Goal: Information Seeking & Learning: Learn about a topic

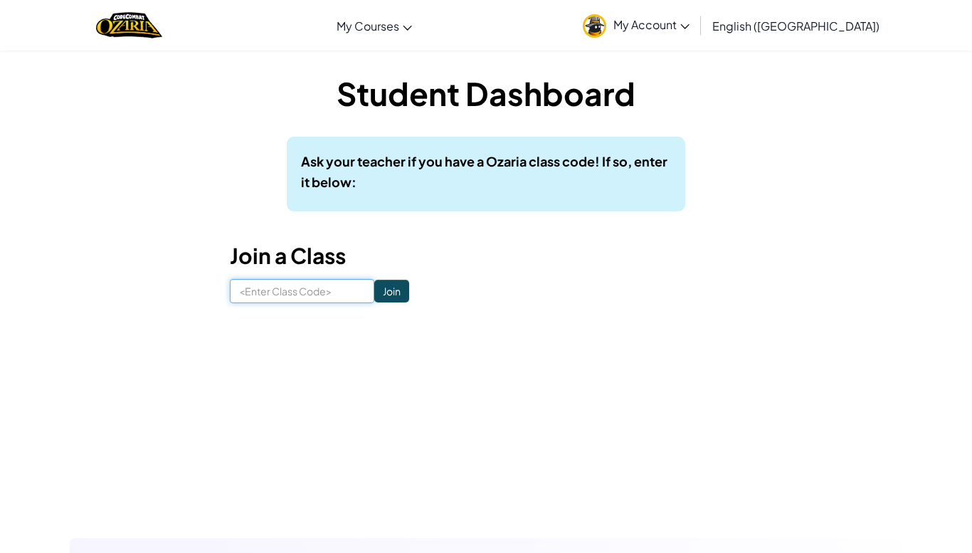
click at [315, 292] on input at bounding box center [302, 291] width 145 height 24
click at [286, 294] on input at bounding box center [302, 291] width 145 height 24
type input "BookPathGoat"
click input "Join" at bounding box center [391, 291] width 35 height 23
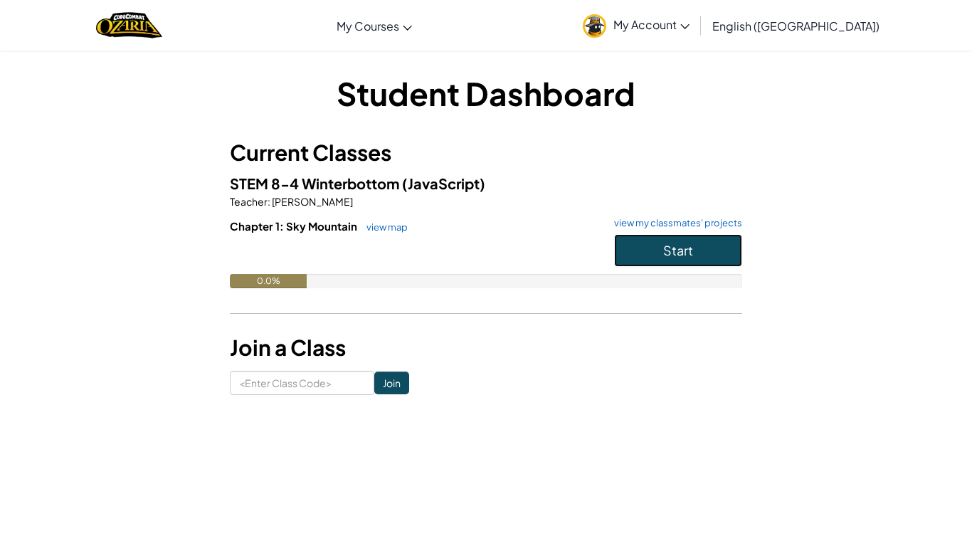
click at [652, 243] on button "Start" at bounding box center [678, 250] width 128 height 33
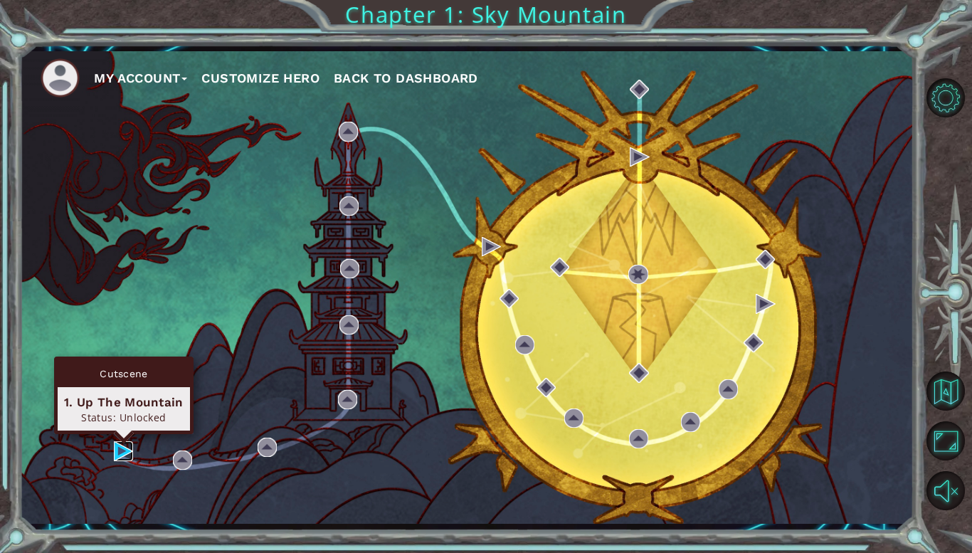
click at [125, 453] on img at bounding box center [123, 450] width 19 height 19
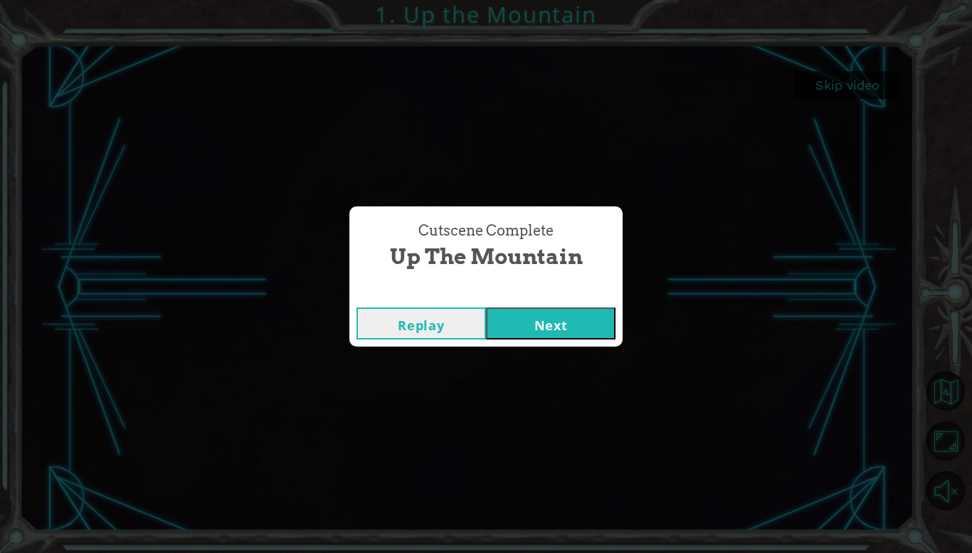
click at [555, 318] on button "Next" at bounding box center [551, 324] width 130 height 32
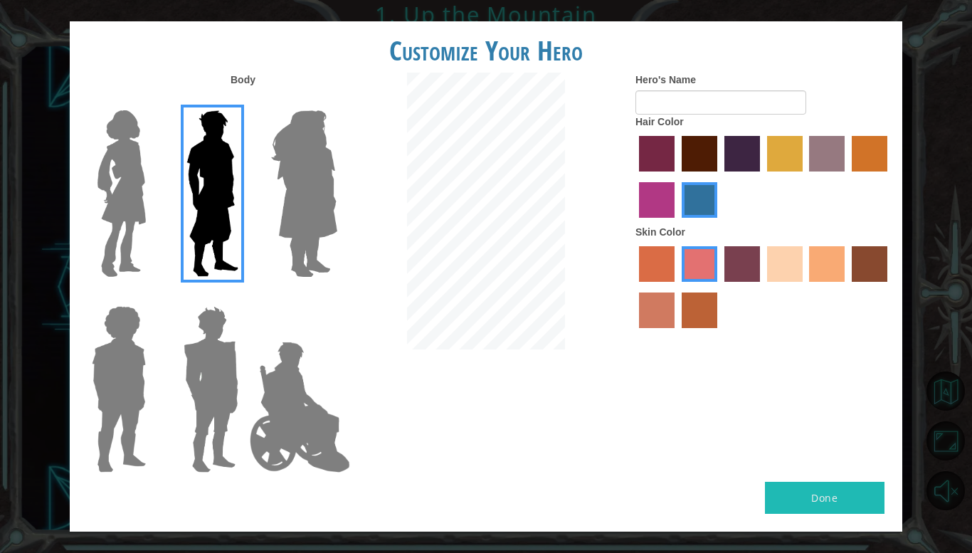
click at [98, 202] on img at bounding box center [122, 194] width 60 height 178
click at [152, 101] on input "Hero Connie" at bounding box center [152, 101] width 0 height 0
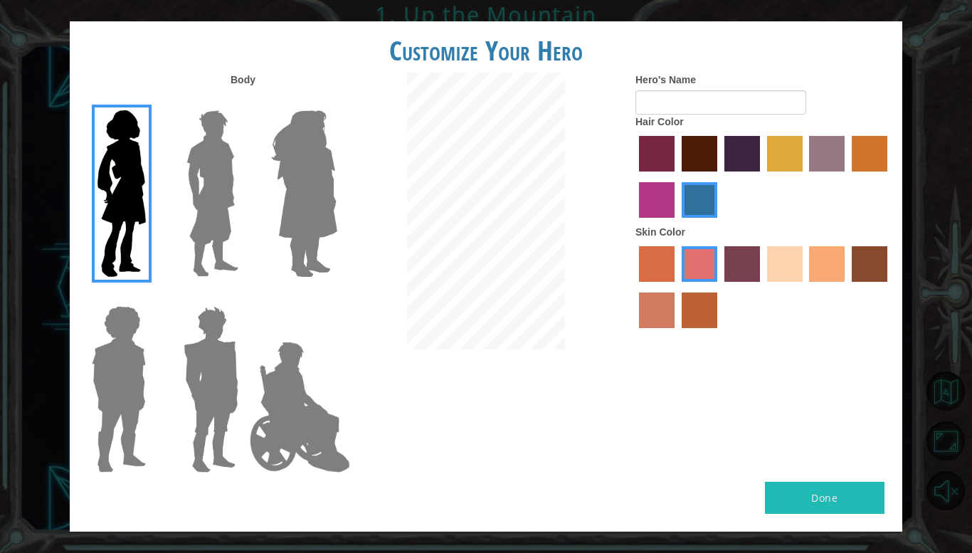
click at [317, 207] on img at bounding box center [305, 194] width 78 height 178
click at [337, 101] on input "Hero Amethyst" at bounding box center [337, 101] width 0 height 0
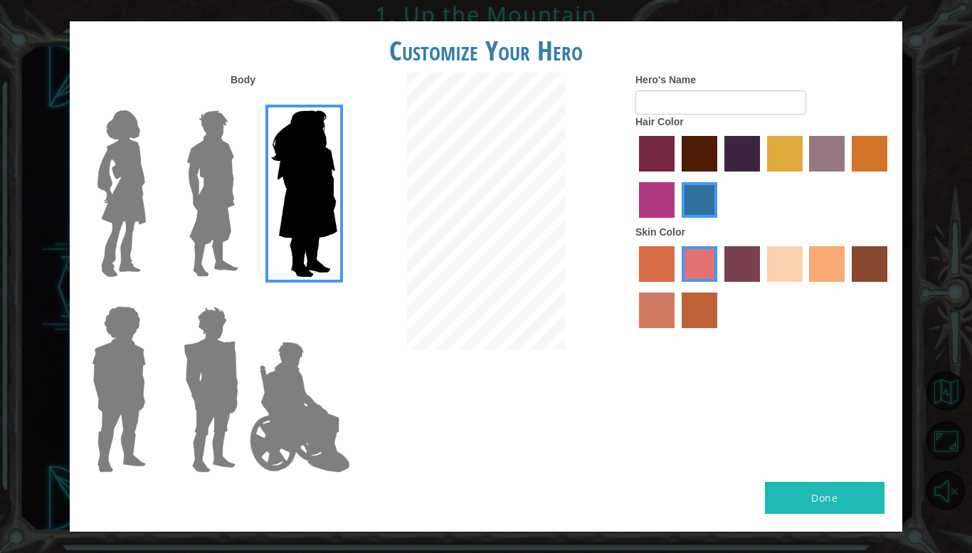
click at [197, 373] on img at bounding box center [211, 389] width 66 height 178
click at [244, 297] on input "Hero Garnet" at bounding box center [244, 297] width 0 height 0
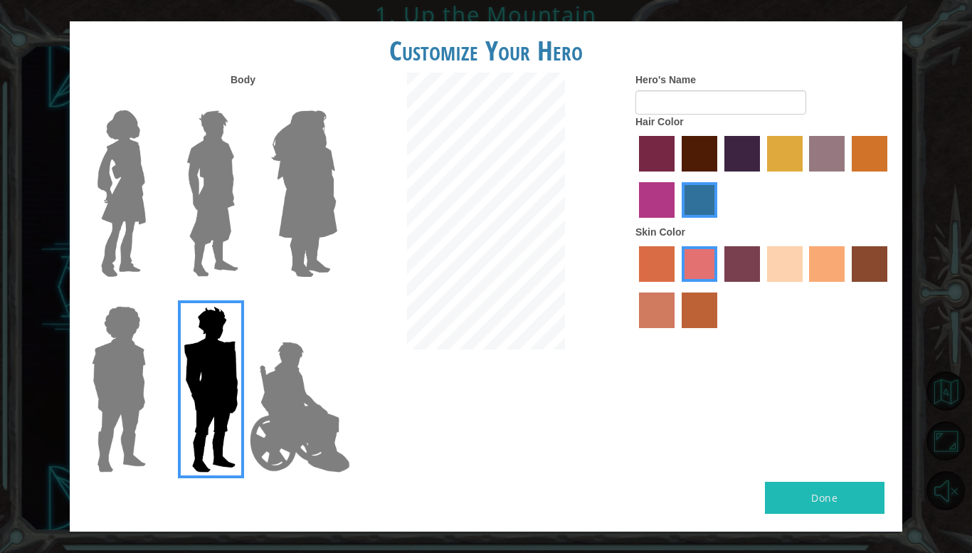
click at [107, 376] on img at bounding box center [118, 389] width 65 height 178
click at [152, 297] on input "Hero Steven" at bounding box center [152, 297] width 0 height 0
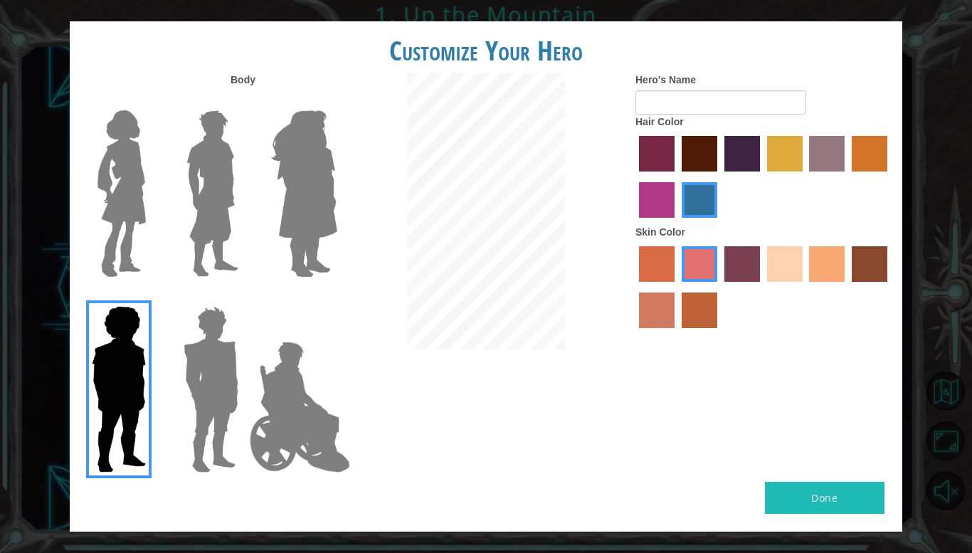
click at [327, 429] on img at bounding box center [300, 407] width 112 height 142
click at [337, 297] on input "Hero Jamie" at bounding box center [337, 297] width 0 height 0
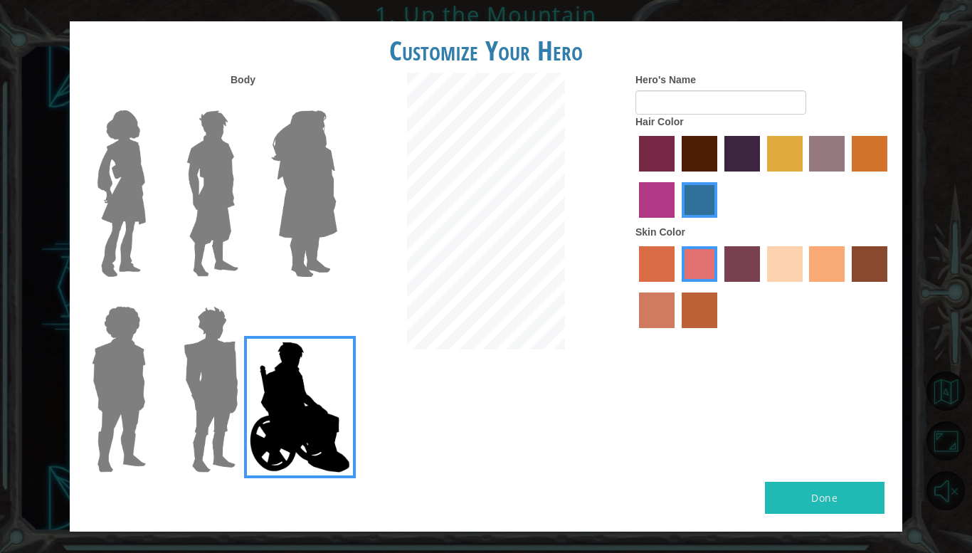
click at [216, 392] on img at bounding box center [211, 389] width 66 height 178
click at [244, 297] on input "Hero Garnet" at bounding box center [244, 297] width 0 height 0
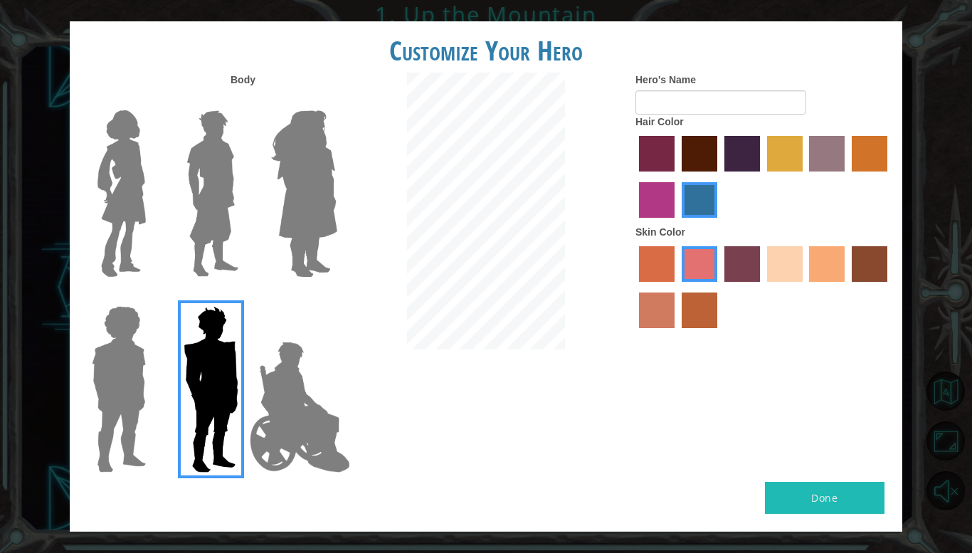
click at [775, 147] on label "tulip tree hair color" at bounding box center [785, 154] width 36 height 36
click at [762, 177] on input "tulip tree hair color" at bounding box center [762, 177] width 0 height 0
click at [732, 271] on label "tosca skin color" at bounding box center [743, 264] width 36 height 36
click at [720, 287] on input "tosca skin color" at bounding box center [720, 287] width 0 height 0
click at [667, 266] on label "sorbus skin color" at bounding box center [657, 264] width 36 height 36
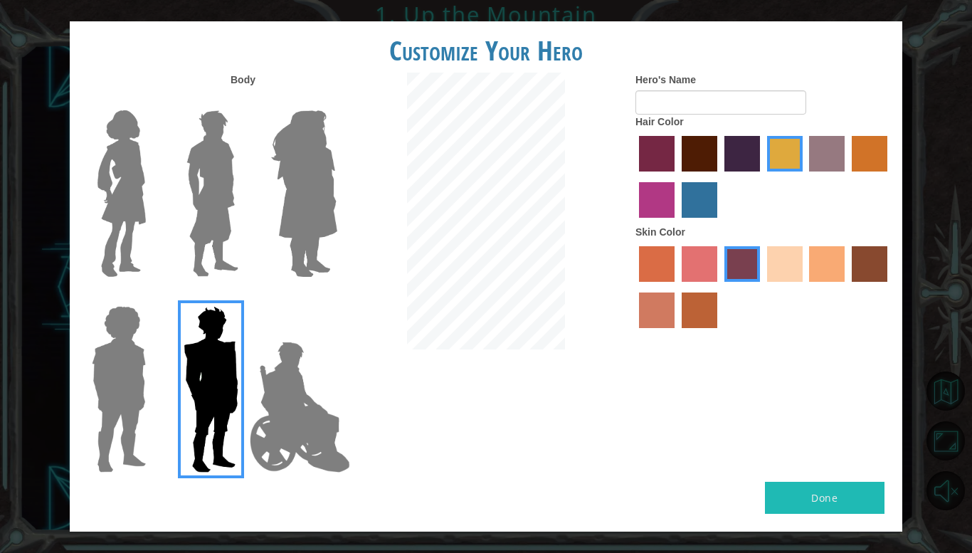
click at [634, 287] on input "sorbus skin color" at bounding box center [634, 287] width 0 height 0
click at [753, 106] on input "Hero's Name" at bounding box center [721, 102] width 171 height 24
click at [793, 270] on label "sandy beach skin color" at bounding box center [785, 264] width 36 height 36
click at [762, 287] on input "sandy beach skin color" at bounding box center [762, 287] width 0 height 0
click at [846, 265] on div at bounding box center [764, 289] width 256 height 93
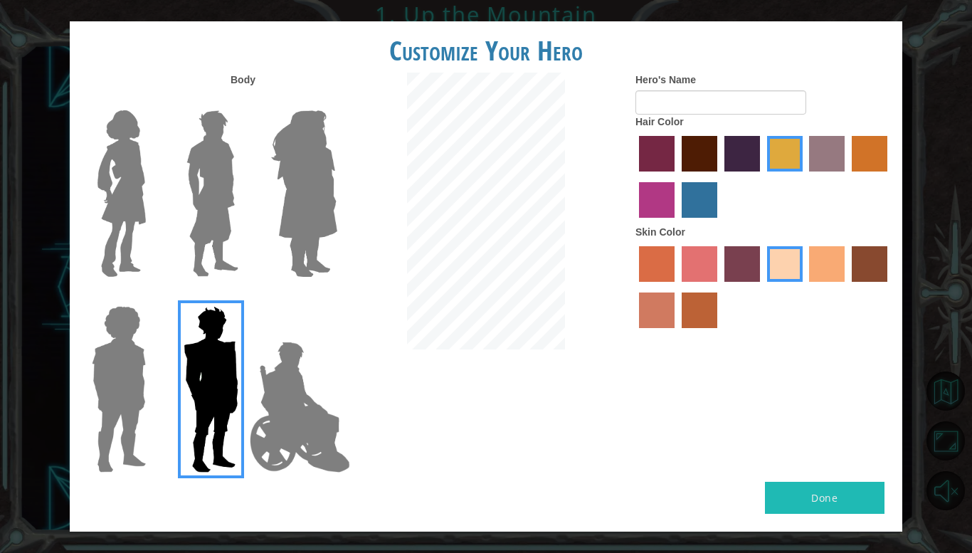
click at [832, 264] on label "tacao skin color" at bounding box center [827, 264] width 36 height 36
click at [805, 287] on input "tacao skin color" at bounding box center [805, 287] width 0 height 0
click at [308, 432] on img at bounding box center [300, 407] width 112 height 142
click at [337, 297] on input "Hero Jamie" at bounding box center [337, 297] width 0 height 0
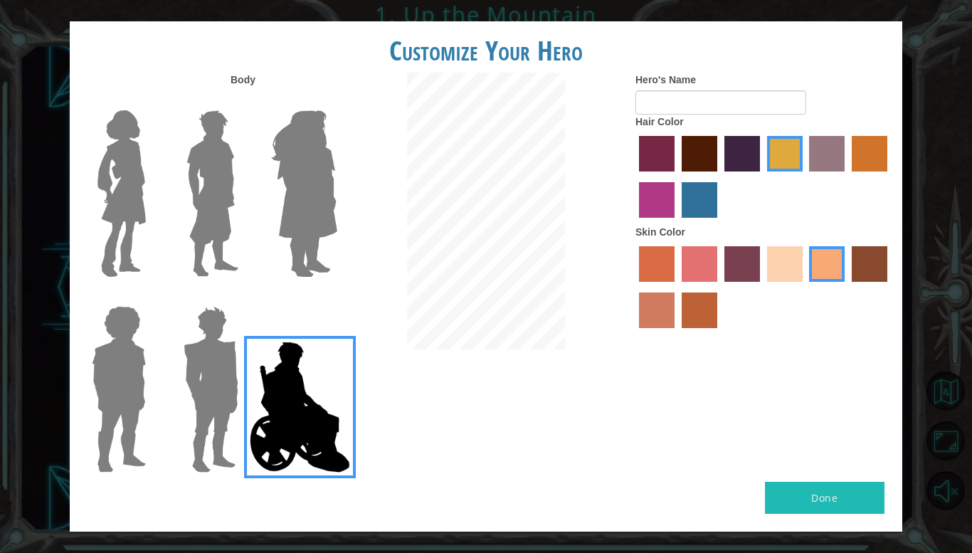
click at [740, 253] on label "tosca skin color" at bounding box center [743, 264] width 36 height 36
click at [720, 287] on input "tosca skin color" at bounding box center [720, 287] width 0 height 0
click at [225, 391] on img at bounding box center [211, 389] width 66 height 178
click at [244, 297] on input "Hero Garnet" at bounding box center [244, 297] width 0 height 0
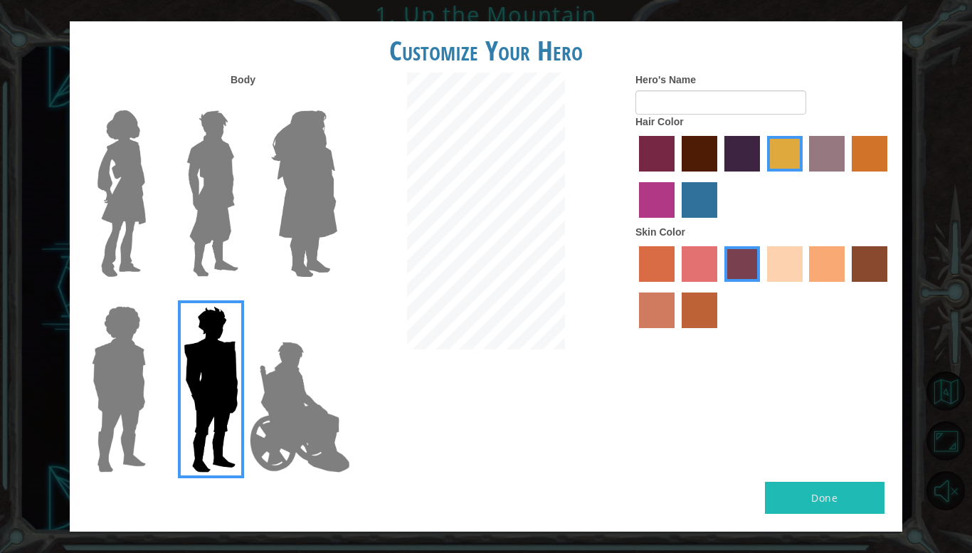
click at [831, 262] on label "tacao skin color" at bounding box center [827, 264] width 36 height 36
click at [805, 287] on input "tacao skin color" at bounding box center [805, 287] width 0 height 0
click at [730, 106] on input "Hero's Name" at bounding box center [721, 102] width 171 height 24
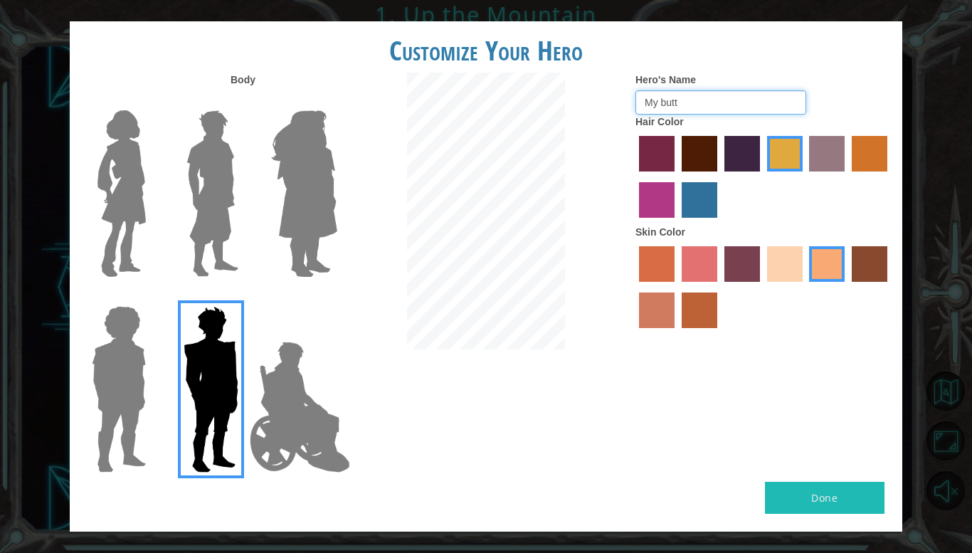
type input "My butt"
click at [812, 490] on button "Done" at bounding box center [825, 498] width 120 height 32
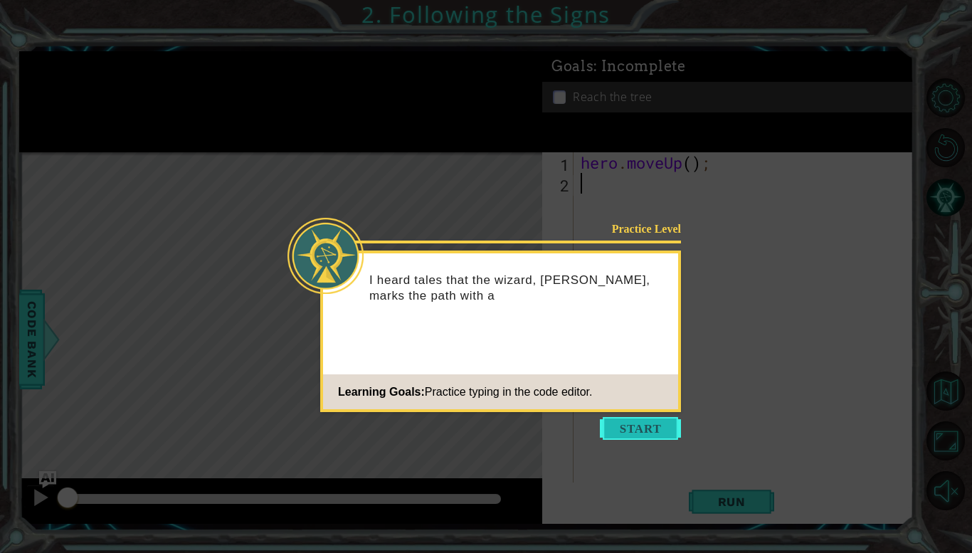
click at [647, 426] on button "Start" at bounding box center [640, 428] width 81 height 23
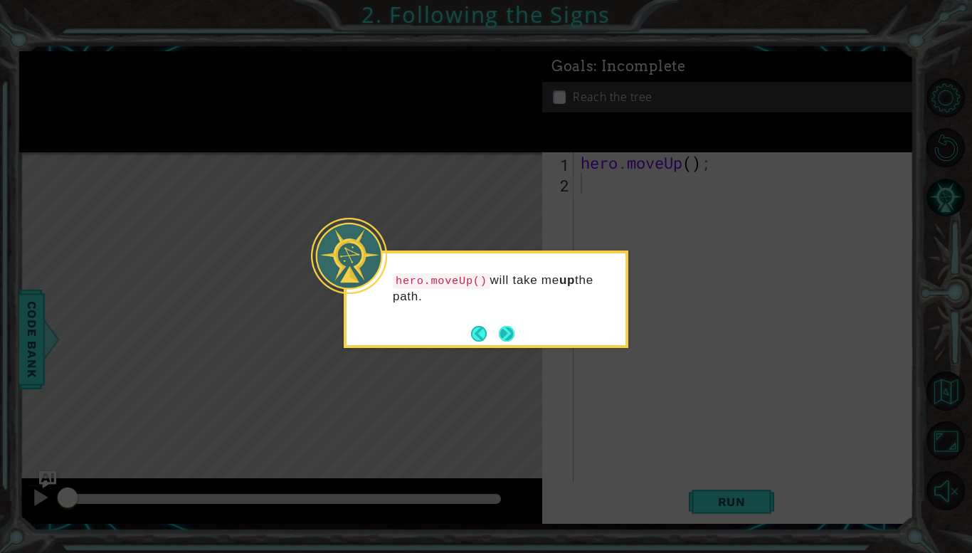
click at [514, 330] on button "Next" at bounding box center [507, 334] width 16 height 16
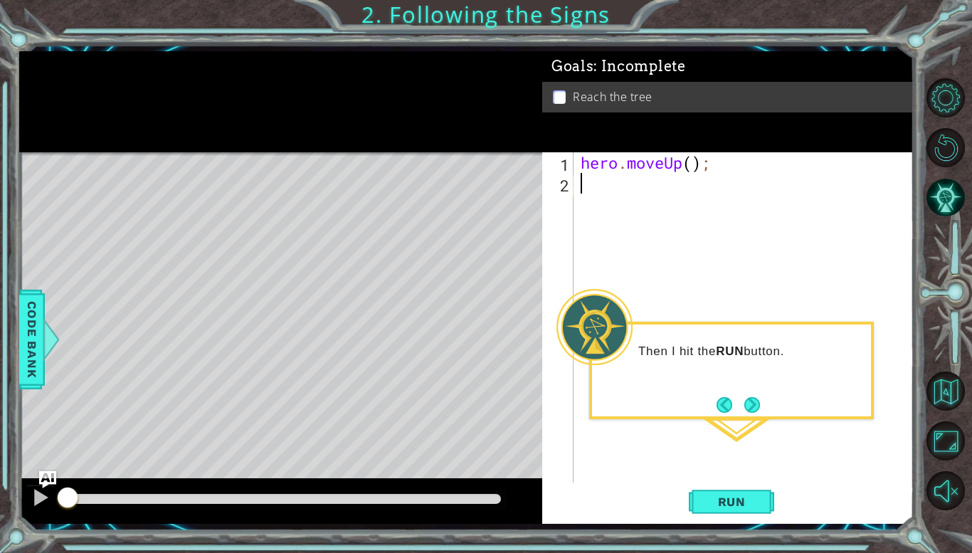
click at [608, 165] on div "hero . moveUp ( ) ;" at bounding box center [748, 338] width 340 height 372
type textarea "hero.moveUp();"
click at [597, 191] on div "hero . moveUp ( ) ;" at bounding box center [748, 338] width 340 height 372
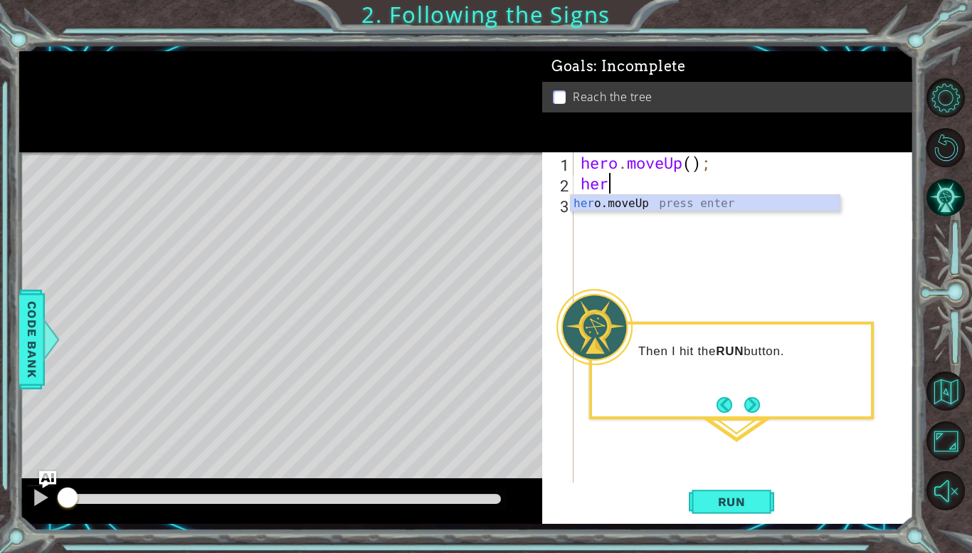
type textarea "hero"
click at [614, 203] on div "hero .moveUp press enter" at bounding box center [705, 220] width 269 height 51
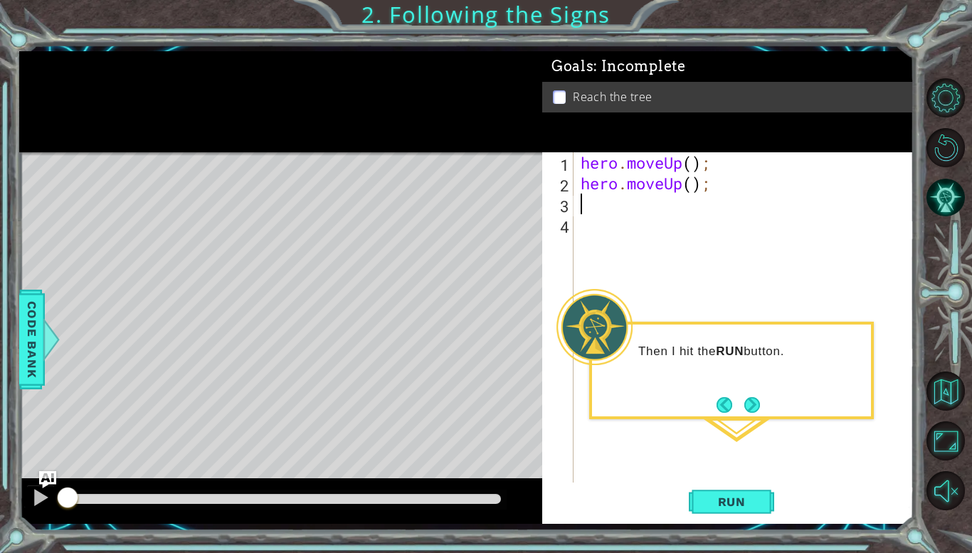
scroll to position [0, 0]
click at [723, 501] on span "Run" at bounding box center [732, 502] width 56 height 14
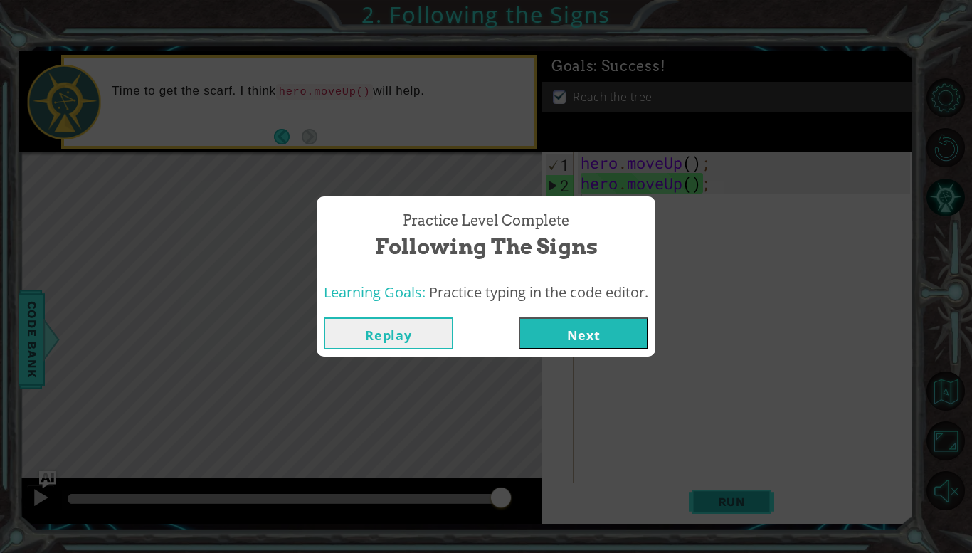
click at [723, 501] on div "Practice Level Complete Following the Signs Learning Goals: Practice typing in …" at bounding box center [486, 276] width 972 height 553
click at [606, 335] on button "Next" at bounding box center [584, 333] width 130 height 32
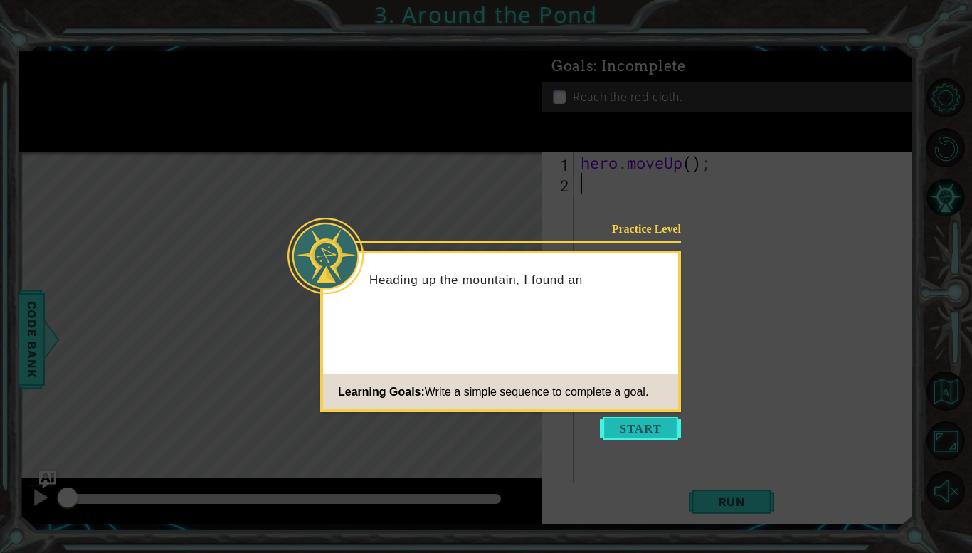
click at [639, 432] on button "Start" at bounding box center [640, 428] width 81 height 23
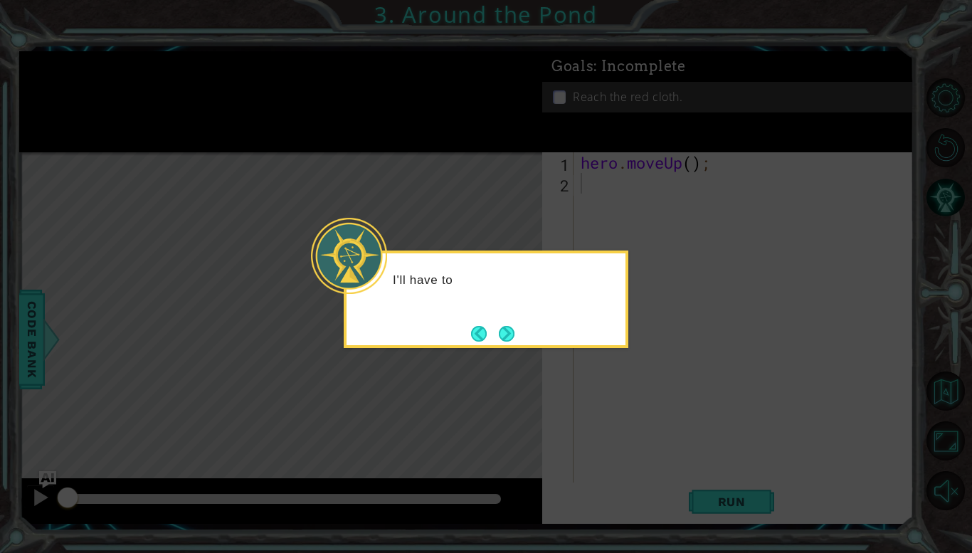
click at [612, 378] on icon at bounding box center [486, 276] width 972 height 553
click at [507, 335] on button "Next" at bounding box center [507, 334] width 16 height 16
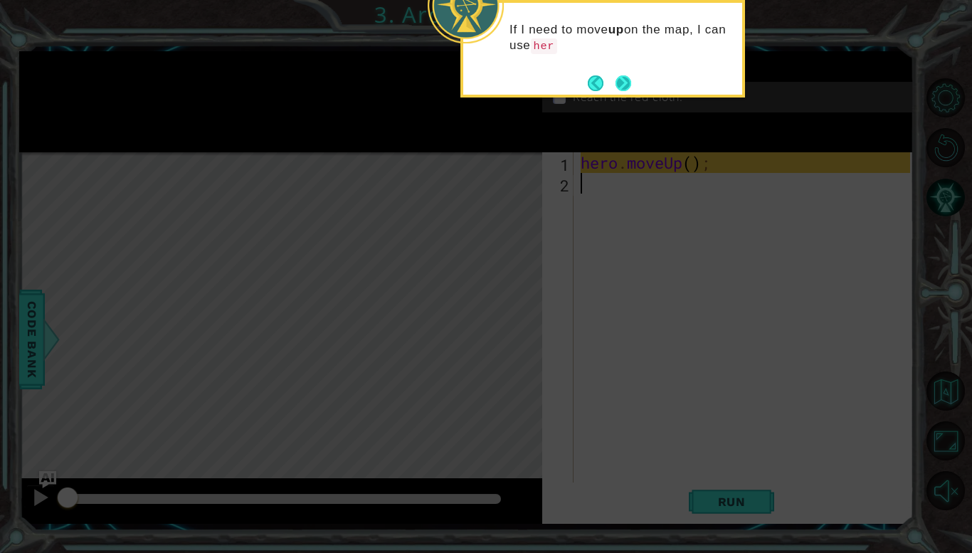
click at [626, 87] on button "Next" at bounding box center [624, 83] width 16 height 16
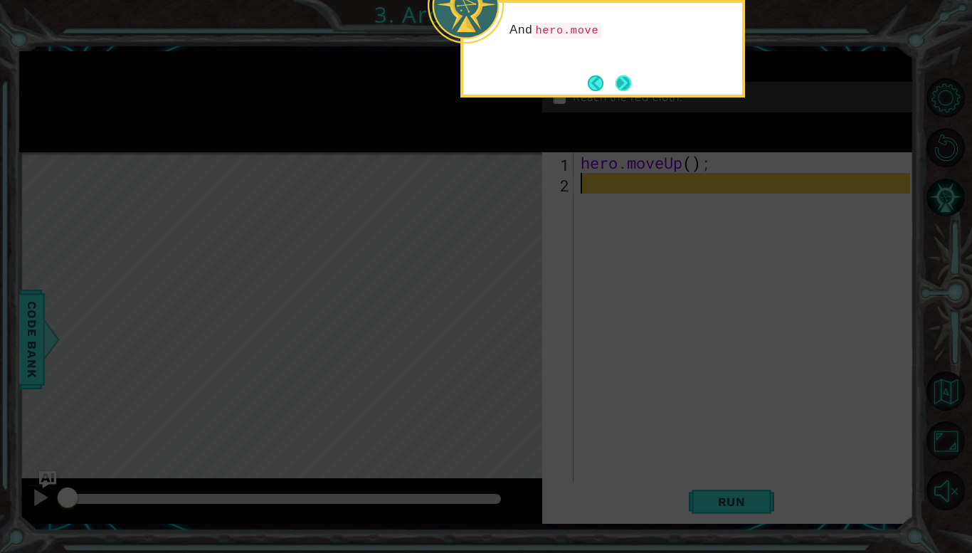
click at [618, 83] on button "Next" at bounding box center [624, 83] width 16 height 16
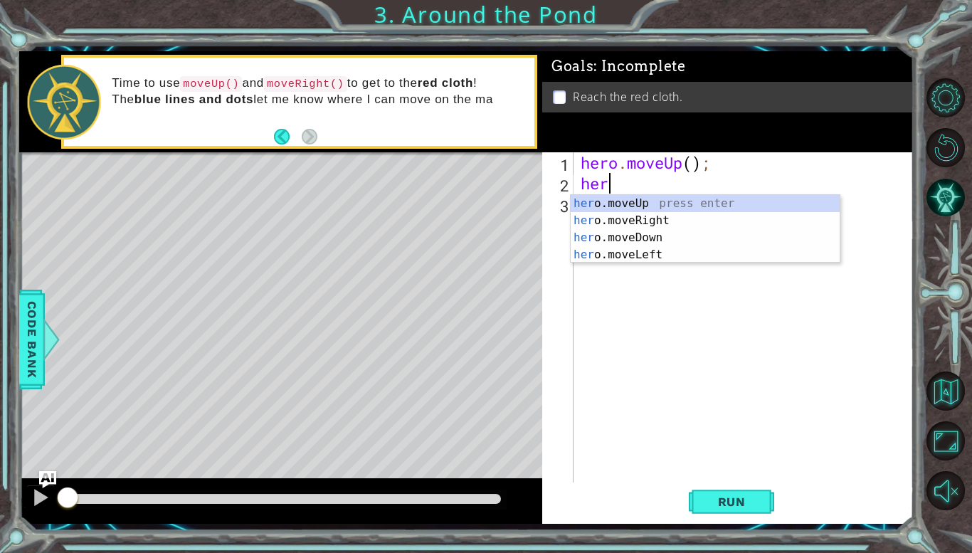
type textarea "hero"
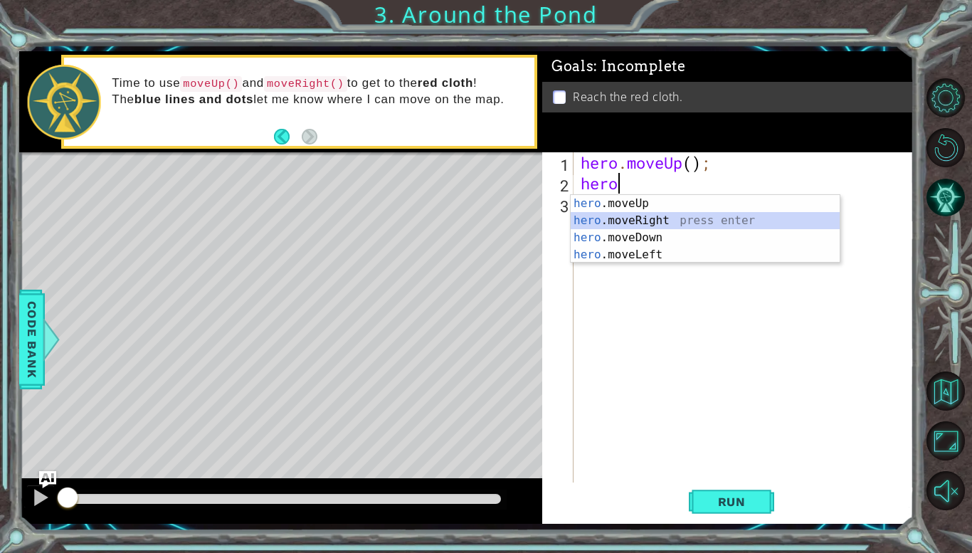
click at [628, 225] on div "hero .moveUp press enter hero .moveRight press enter hero .moveDown press enter…" at bounding box center [705, 246] width 269 height 103
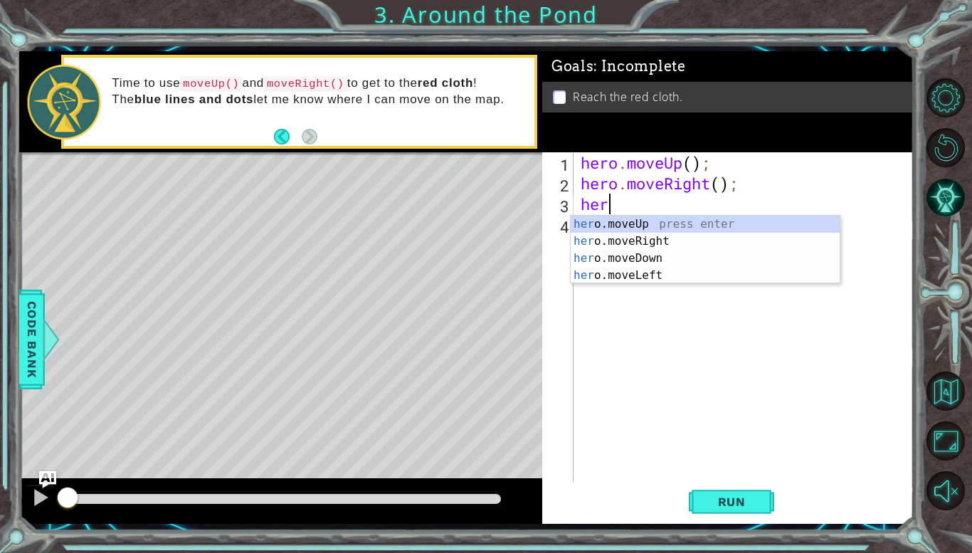
type textarea "hero"
click at [617, 249] on div "hero .moveUp press enter hero .moveRight press enter hero .moveDown press enter…" at bounding box center [705, 267] width 269 height 103
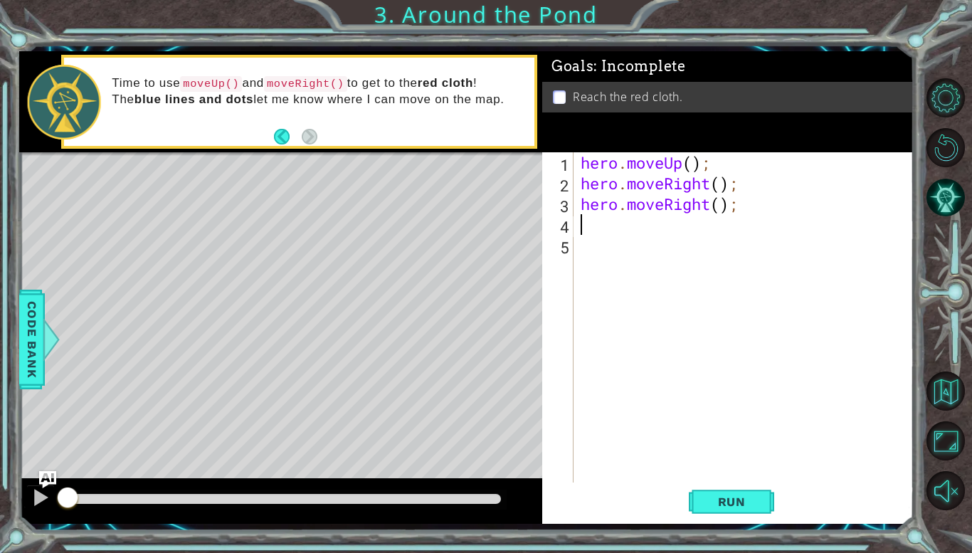
scroll to position [0, 0]
click at [586, 224] on div "hero . moveUp ( ) ; hero . moveRight ( ) ; hero . moveRight ( ) ;" at bounding box center [748, 338] width 340 height 372
click at [728, 502] on span "Run" at bounding box center [732, 502] width 56 height 14
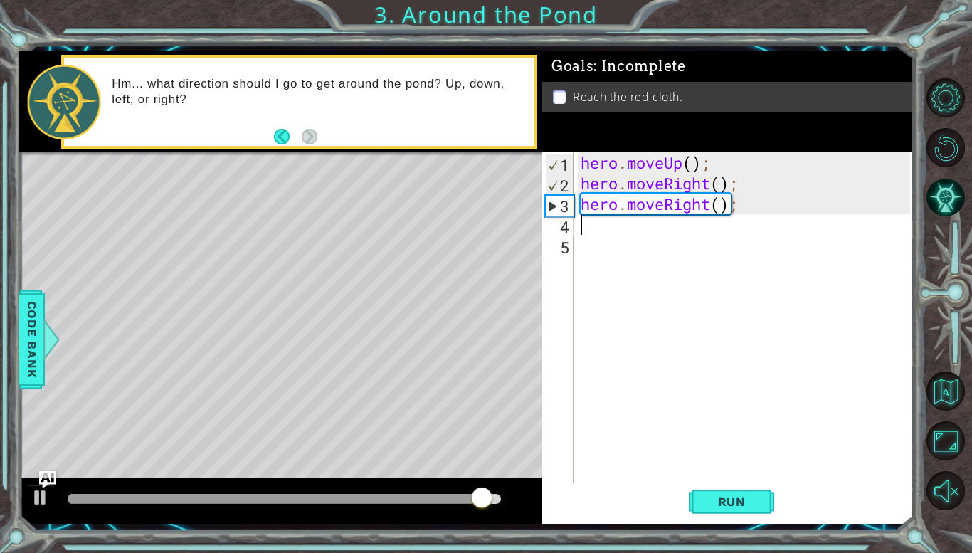
click at [553, 208] on div "3" at bounding box center [560, 206] width 28 height 21
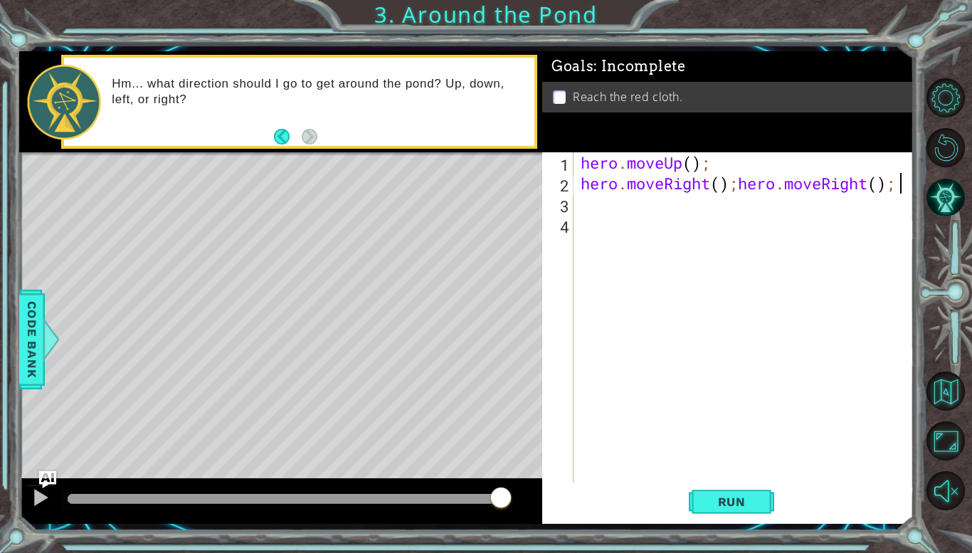
click at [901, 182] on div "hero . moveUp ( ) ; hero . moveRight ( ) ; hero . moveRight ( ) ;" at bounding box center [748, 338] width 340 height 372
type textarea "hero.moveRight()"
click at [578, 207] on div "hero . moveUp ( ) ; hero . moveRight ( )" at bounding box center [748, 338] width 340 height 372
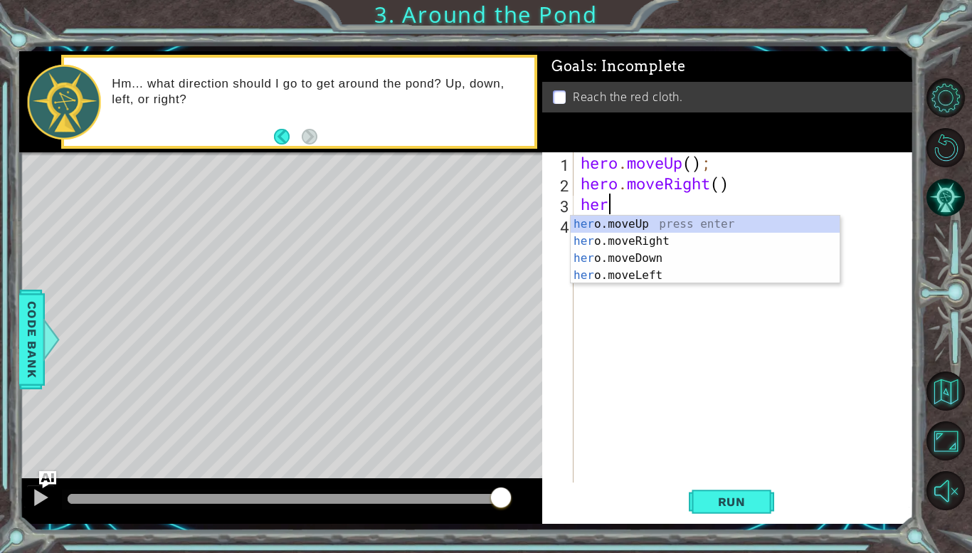
type textarea "hero"
click at [665, 226] on div "hero .moveUp press enter hero .moveRight press enter hero .moveDown press enter…" at bounding box center [705, 267] width 269 height 103
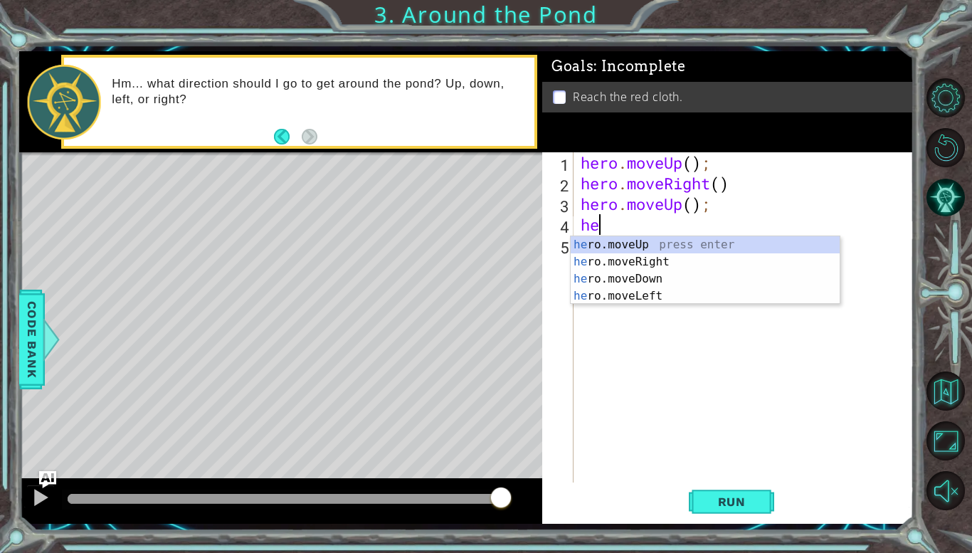
type textarea "her"
click at [661, 241] on div "her o.moveUp press enter her o.moveRight press enter her o.moveDown press enter…" at bounding box center [705, 287] width 269 height 103
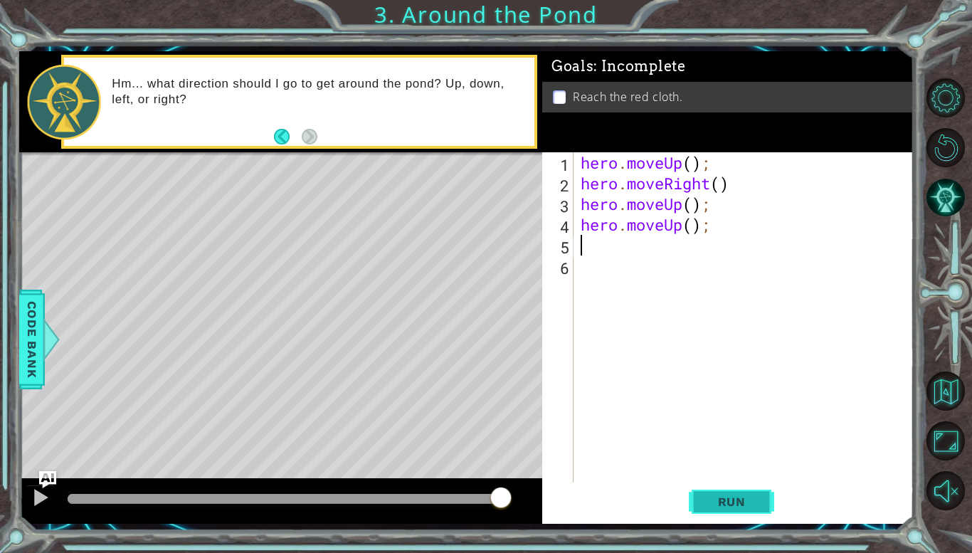
click at [715, 491] on button "Run" at bounding box center [731, 501] width 85 height 37
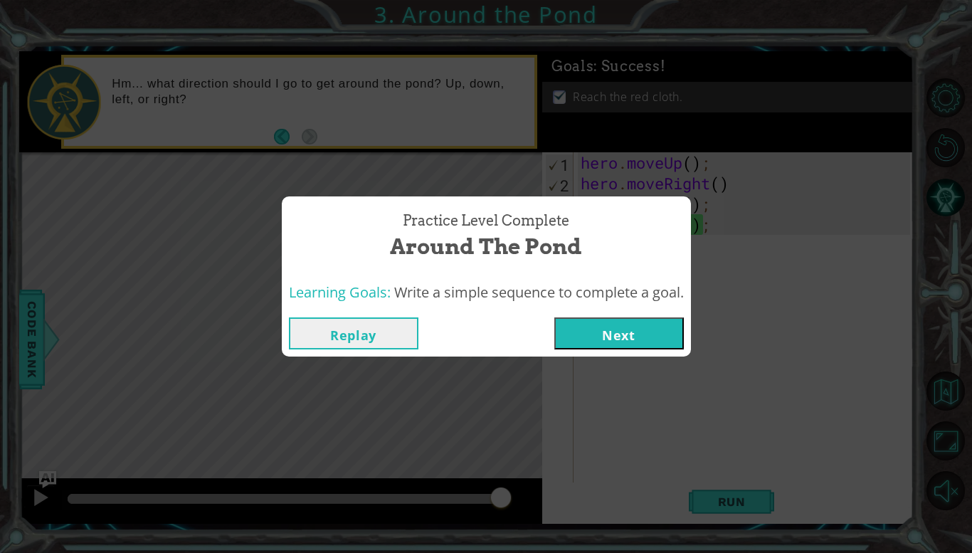
click at [652, 352] on div "Replay Next" at bounding box center [486, 333] width 409 height 46
click at [656, 344] on button "Next" at bounding box center [620, 333] width 130 height 32
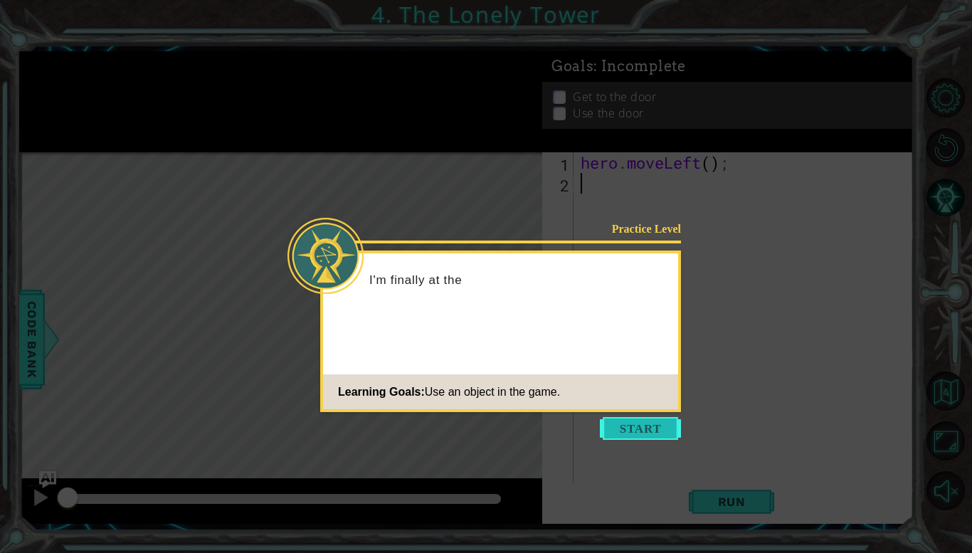
click at [639, 423] on button "Start" at bounding box center [640, 428] width 81 height 23
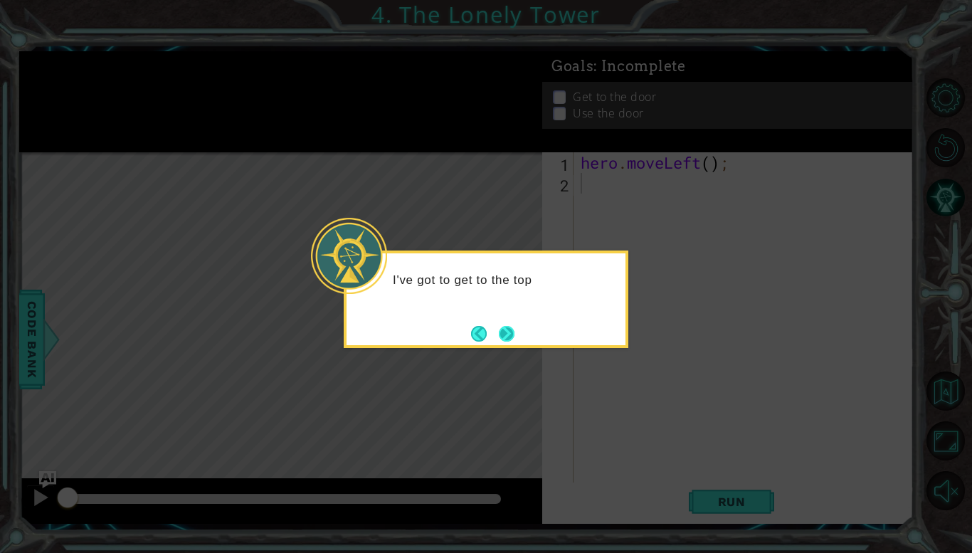
click at [515, 342] on button "Next" at bounding box center [507, 334] width 16 height 16
click at [518, 343] on div at bounding box center [486, 300] width 285 height 98
click at [511, 336] on button "Next" at bounding box center [507, 334] width 16 height 16
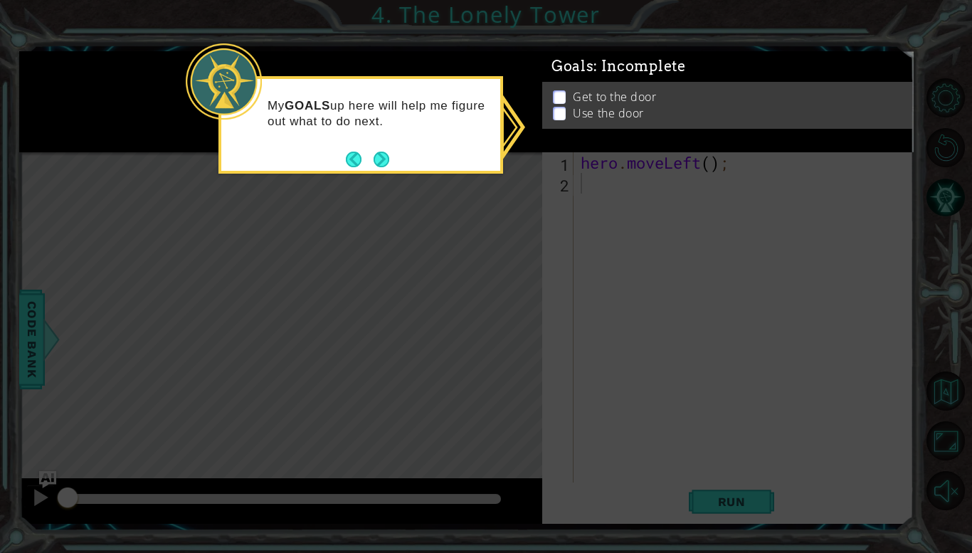
click at [560, 95] on p at bounding box center [559, 97] width 13 height 14
click at [379, 161] on button "Next" at bounding box center [382, 160] width 16 height 16
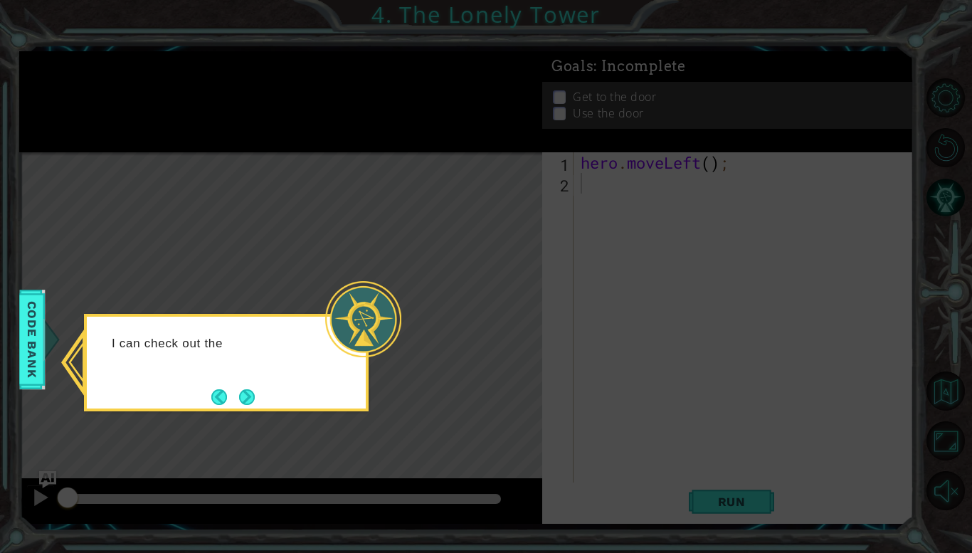
click at [464, 256] on icon at bounding box center [486, 276] width 972 height 553
click at [310, 379] on div "I can check out the Code Bank to see all the a" at bounding box center [226, 358] width 279 height 72
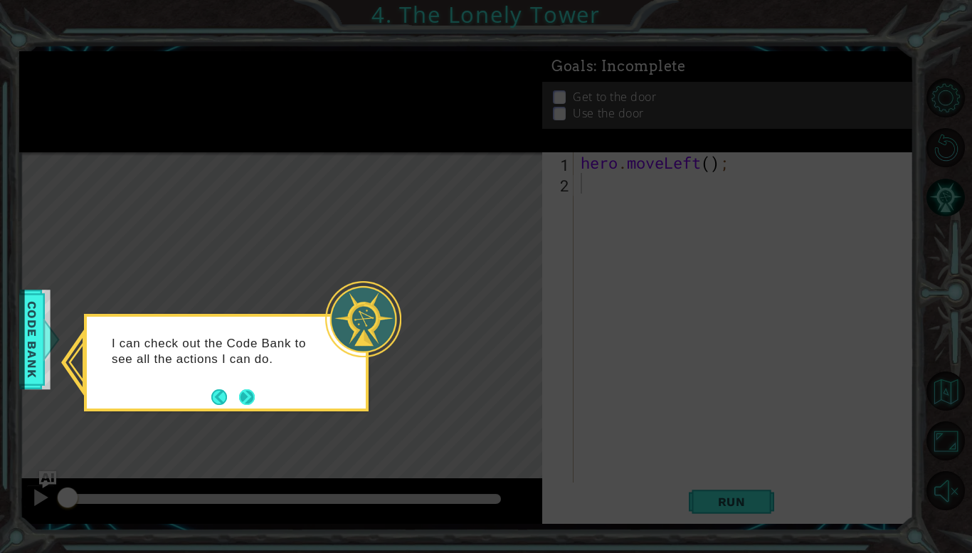
click at [250, 399] on button "Next" at bounding box center [247, 397] width 20 height 20
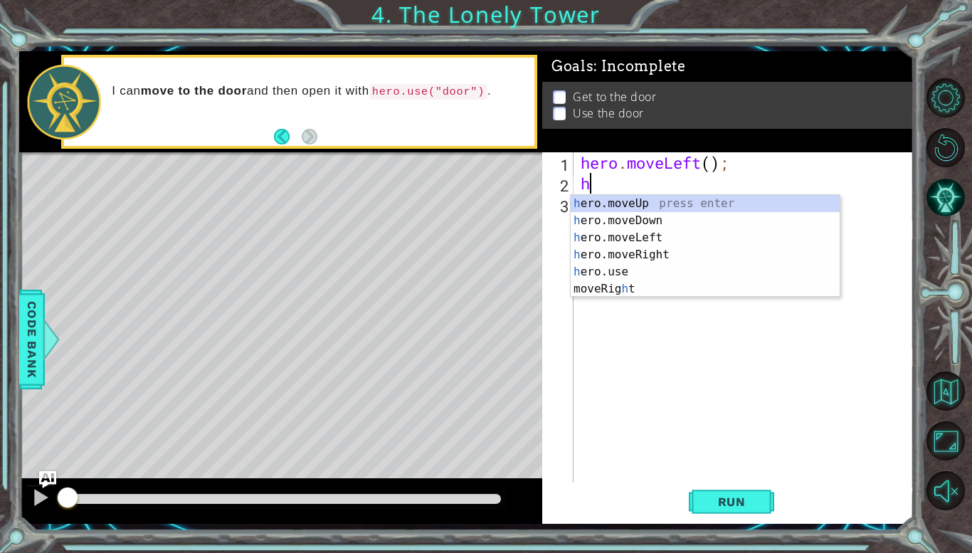
type textarea "her"
click at [619, 238] on div "her o.moveUp press enter her o.moveDown press enter her o.moveLeft press enter …" at bounding box center [705, 255] width 269 height 120
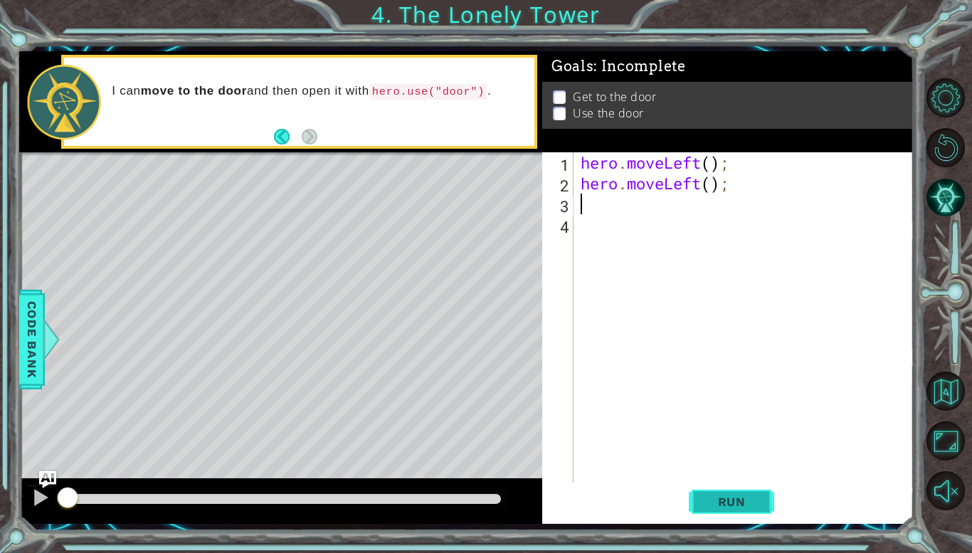
click at [721, 495] on span "Run" at bounding box center [732, 502] width 56 height 14
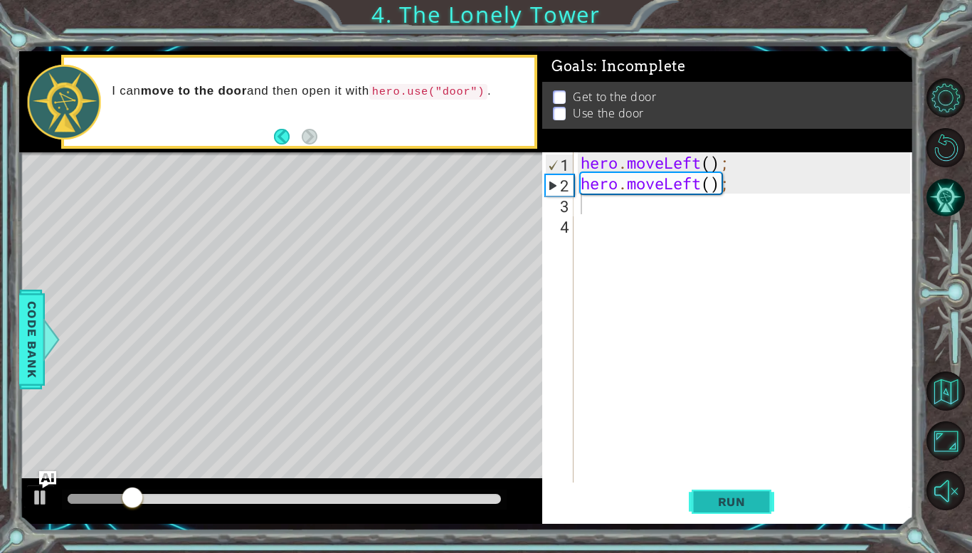
click at [720, 496] on span "Run" at bounding box center [732, 502] width 56 height 14
click at [41, 493] on div at bounding box center [40, 497] width 19 height 19
click at [595, 209] on div "hero . moveLeft ( ) ; hero . moveLeft ( ) ;" at bounding box center [748, 338] width 340 height 372
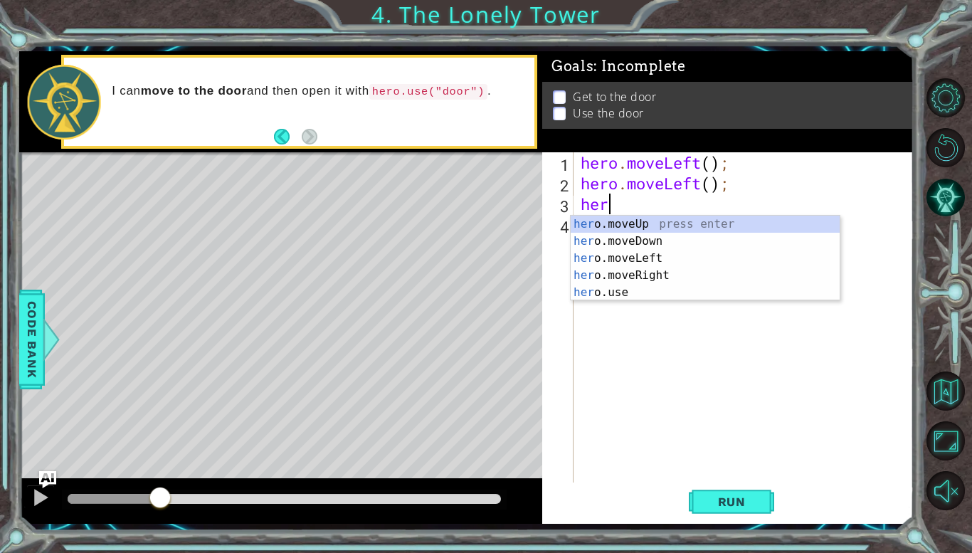
type textarea "hero"
click at [613, 220] on div "hero .moveUp press enter hero .moveDown press enter hero .moveLeft press enter …" at bounding box center [705, 276] width 269 height 120
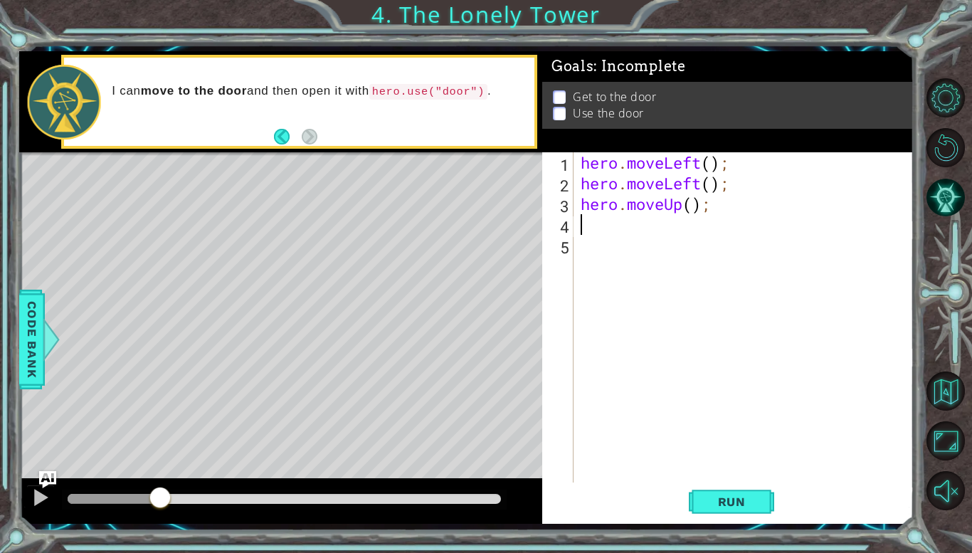
scroll to position [0, 0]
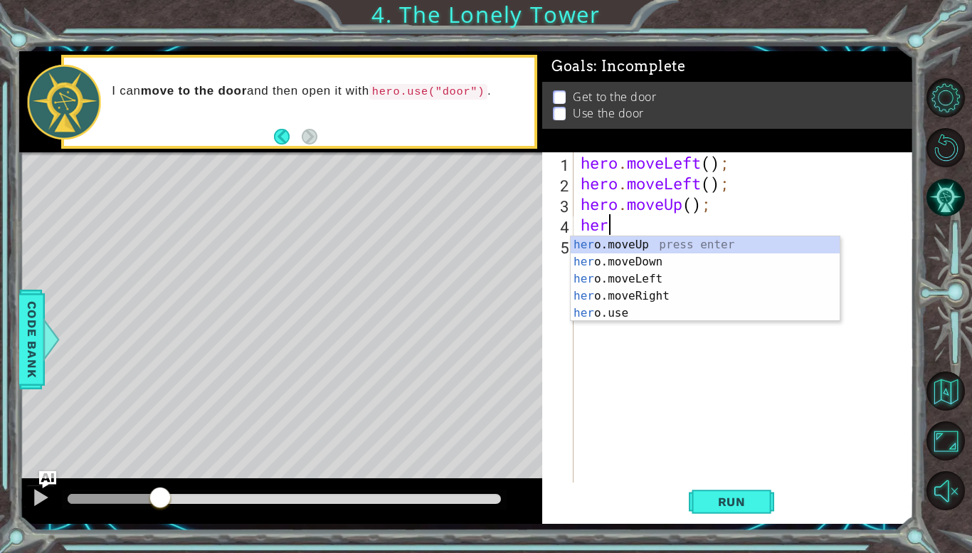
type textarea "hero"
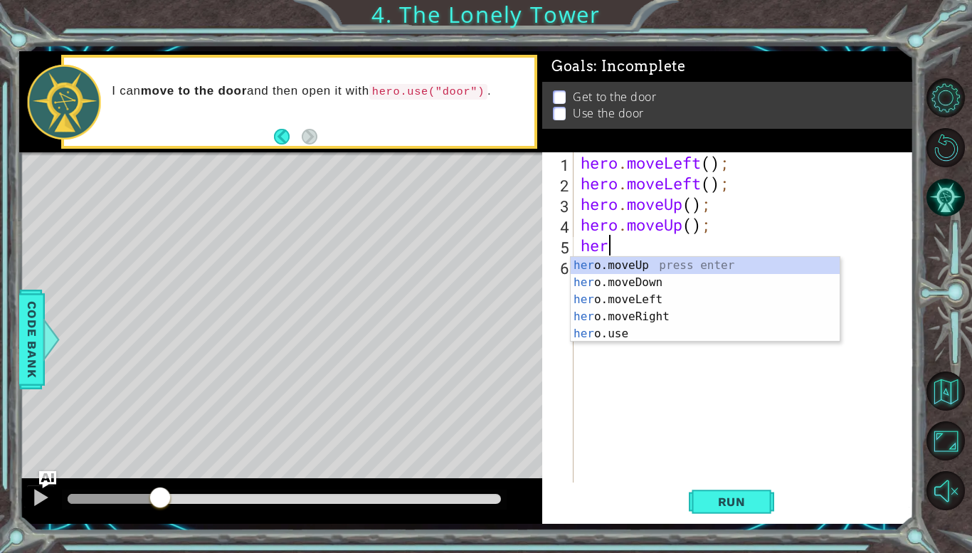
type textarea "hero"
click at [644, 319] on div "hero .moveUp press enter hero .moveDown press enter hero .moveLeft press enter …" at bounding box center [705, 317] width 269 height 120
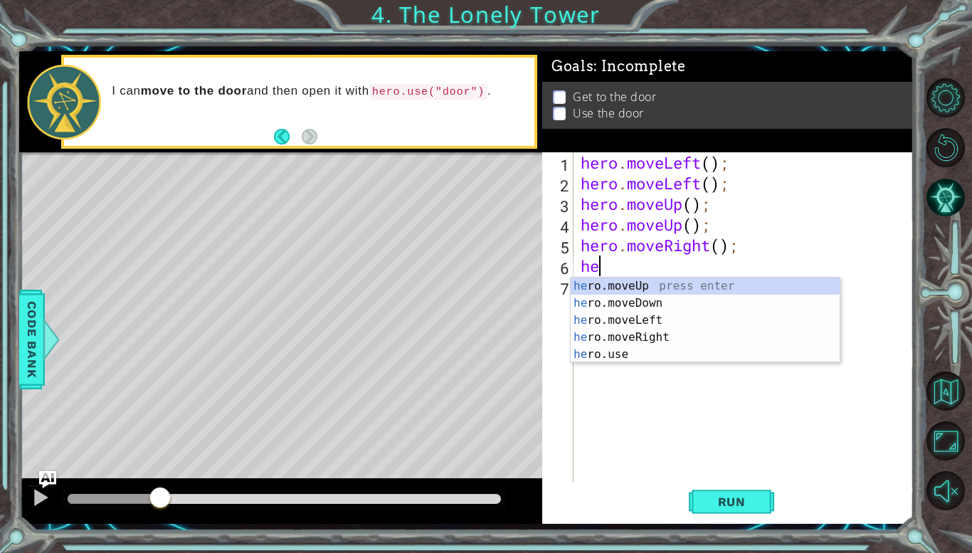
type textarea "her"
click at [644, 332] on div "her o.moveUp press enter her o.moveDown press enter her o.moveLeft press enter …" at bounding box center [705, 338] width 269 height 120
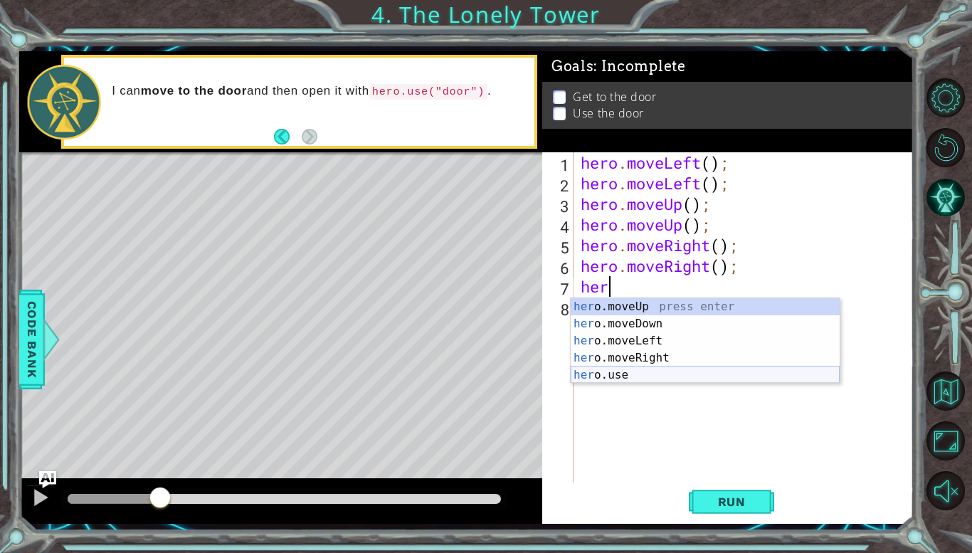
click at [660, 372] on div "her o.moveUp press enter her o.moveDown press enter her o.moveLeft press enter …" at bounding box center [705, 358] width 269 height 120
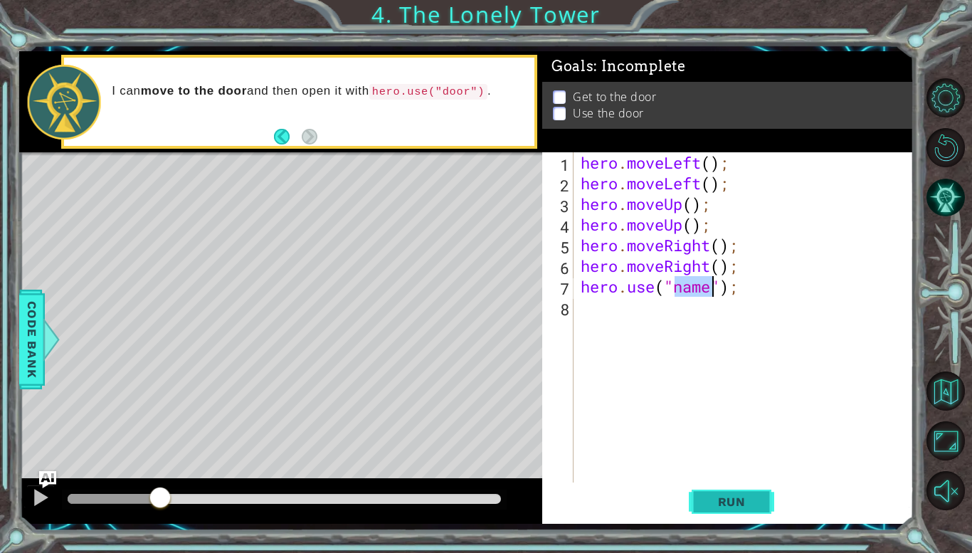
click at [717, 498] on span "Run" at bounding box center [732, 502] width 56 height 14
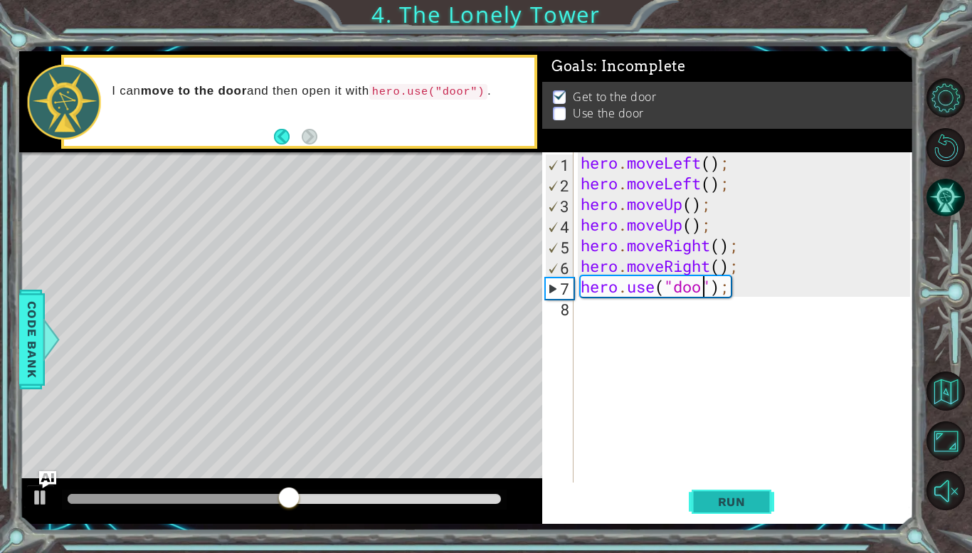
type textarea "hero.use("door");"
click at [720, 517] on button "Run" at bounding box center [731, 501] width 85 height 37
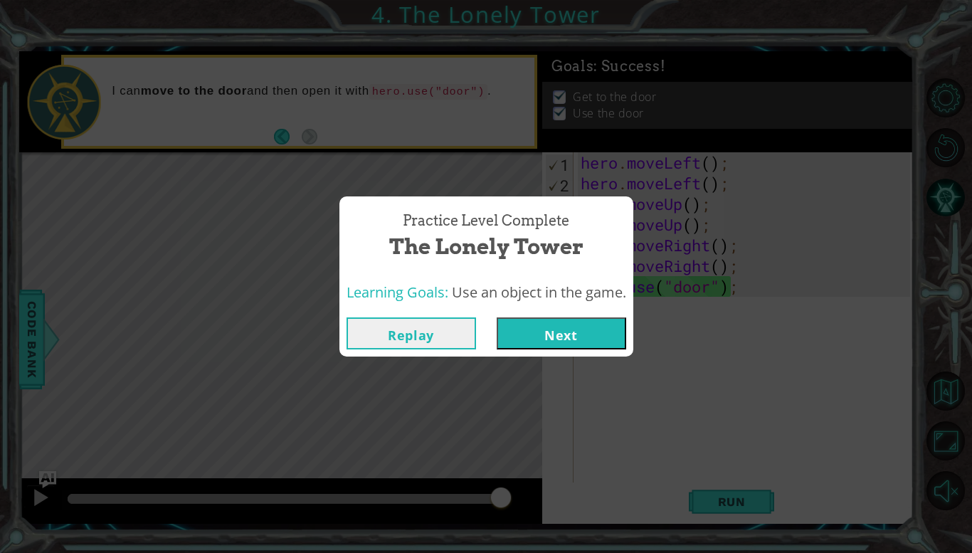
click at [594, 331] on button "Next" at bounding box center [562, 333] width 130 height 32
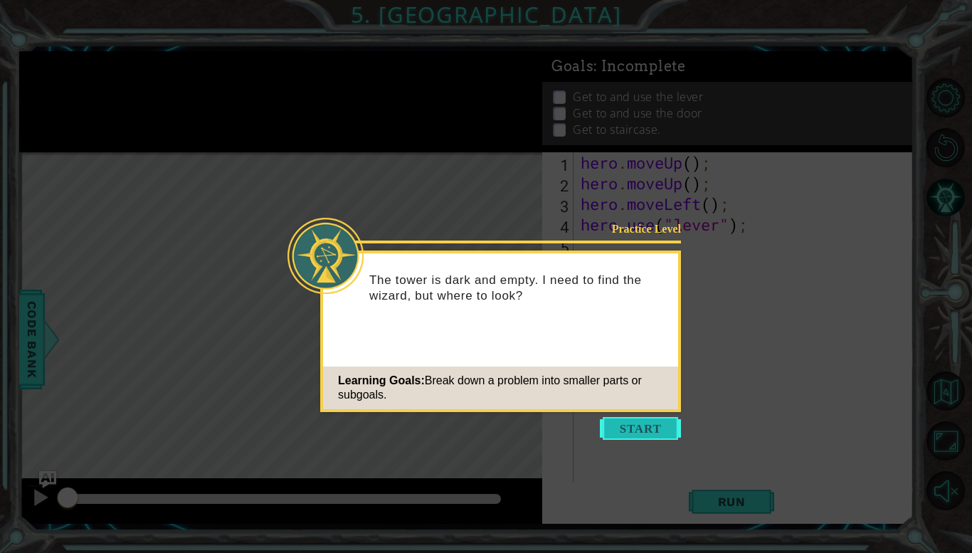
click at [639, 426] on button "Start" at bounding box center [640, 428] width 81 height 23
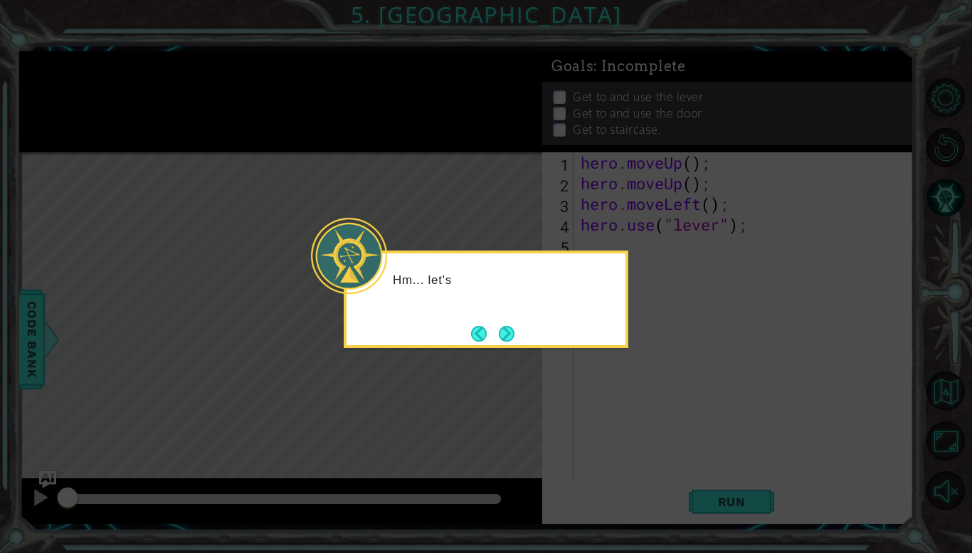
click at [619, 396] on icon at bounding box center [486, 276] width 972 height 553
click at [510, 330] on button "Next" at bounding box center [507, 334] width 16 height 16
